Goal: Information Seeking & Learning: Learn about a topic

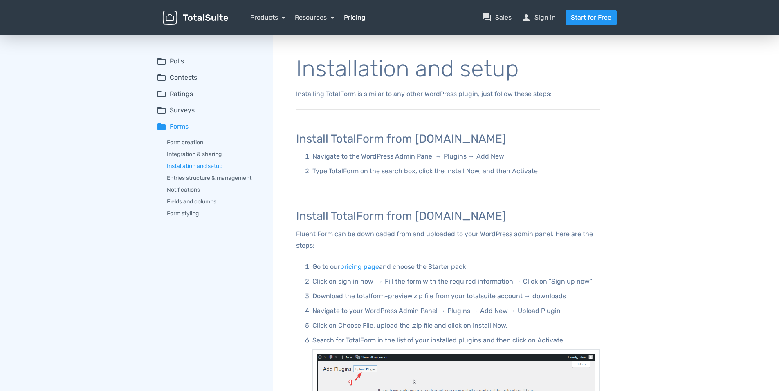
click at [356, 20] on link "Pricing" at bounding box center [355, 18] width 22 height 10
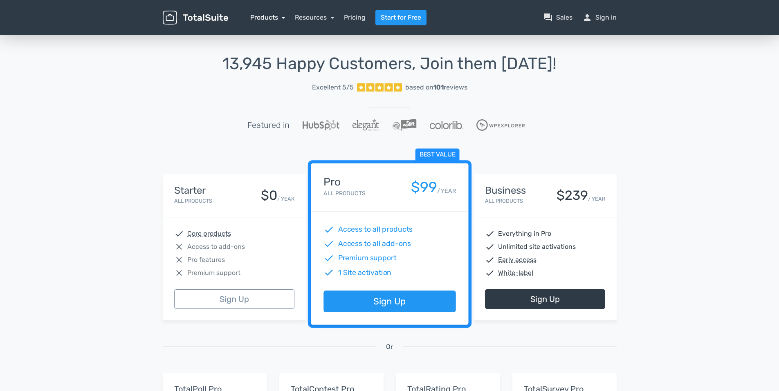
click at [263, 18] on link "Products" at bounding box center [267, 17] width 35 height 8
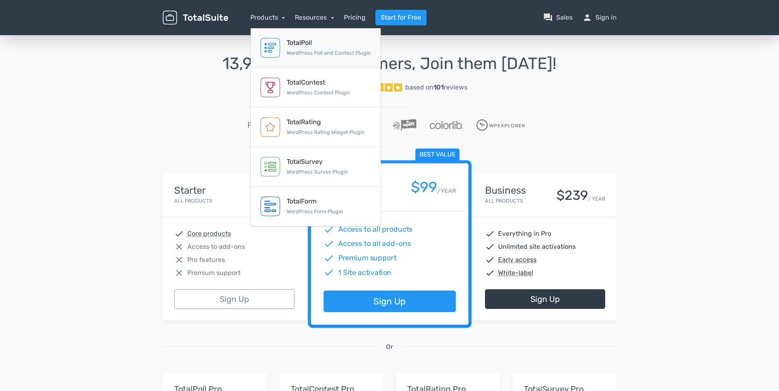
click at [305, 46] on div "TotalPoll" at bounding box center [328, 43] width 84 height 10
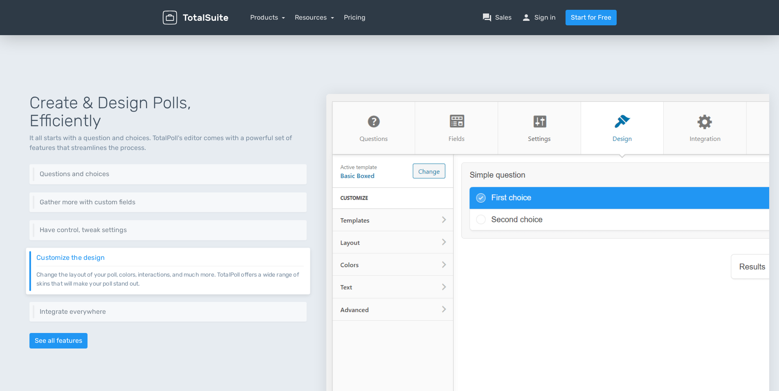
scroll to position [191, 0]
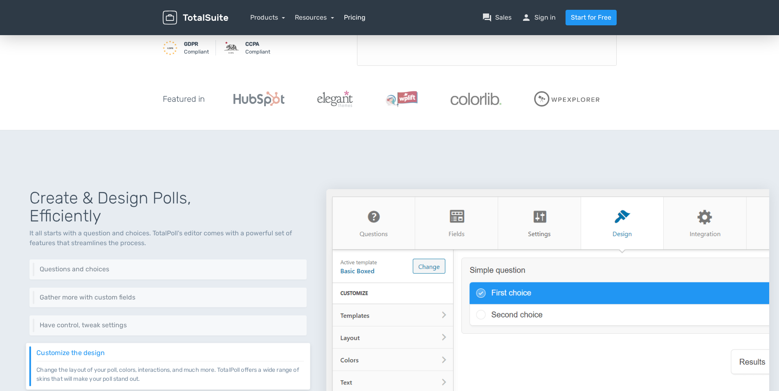
click at [353, 18] on link "Pricing" at bounding box center [355, 18] width 22 height 10
